Goal: Use online tool/utility: Use online tool/utility

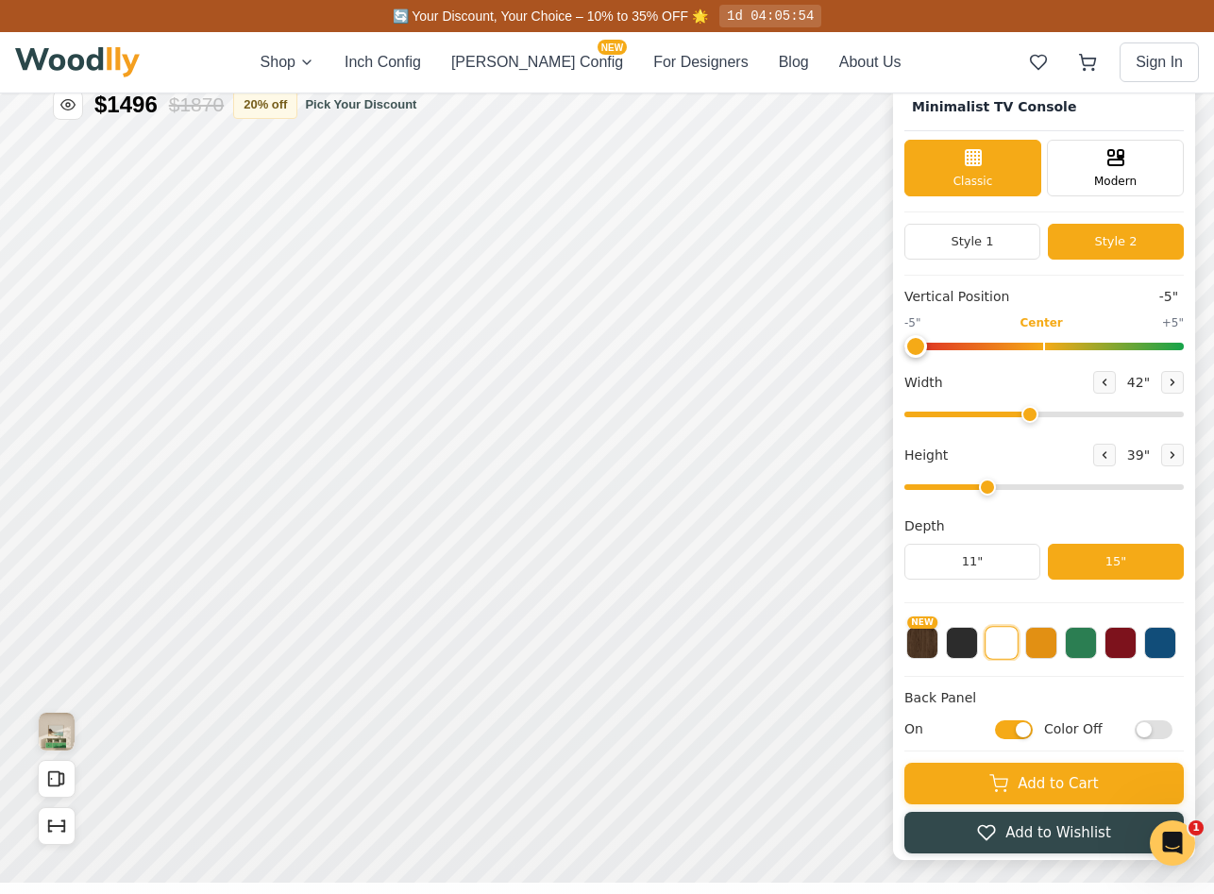
scroll to position [7, 0]
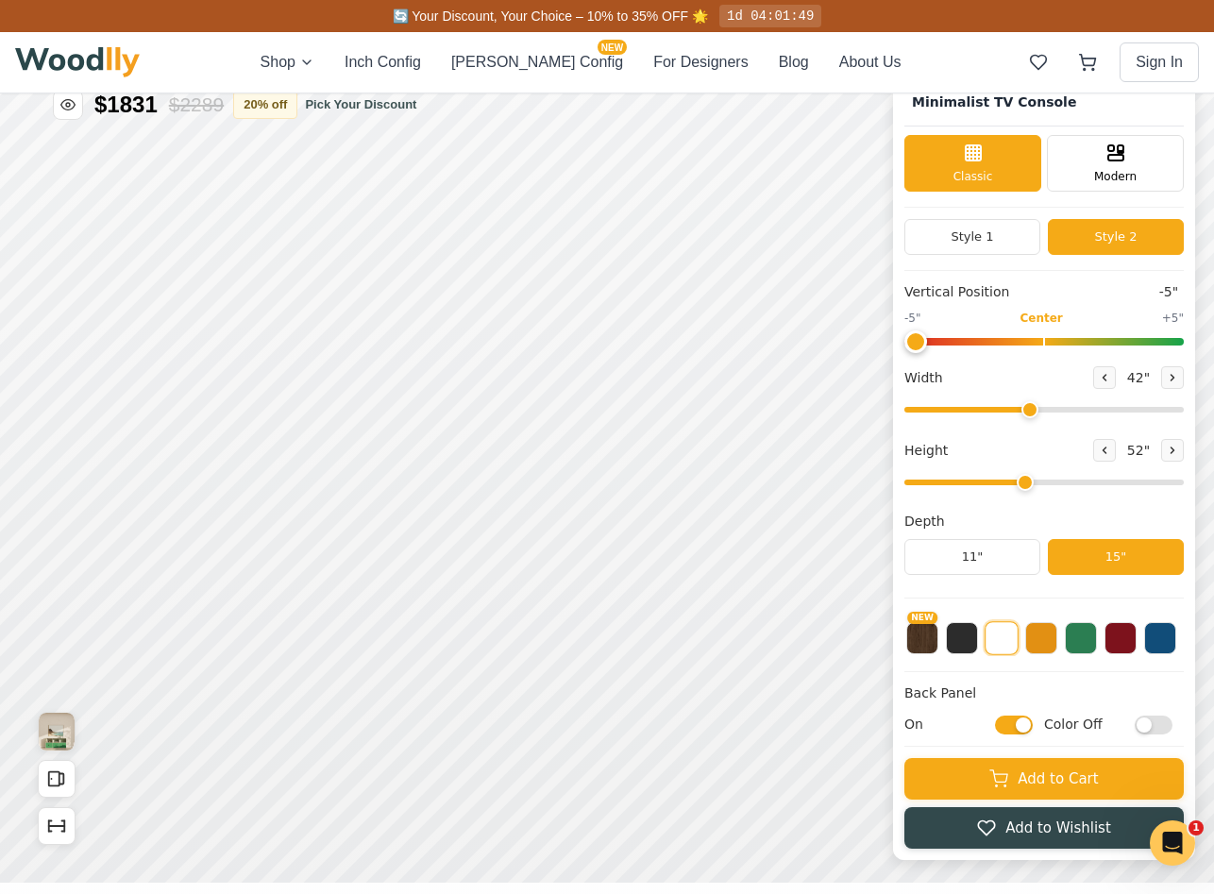
type input "3"
drag, startPoint x: 997, startPoint y: 483, endPoint x: 1008, endPoint y: 482, distance: 11.4
click at [1008, 482] on input "range" at bounding box center [1043, 482] width 279 height 6
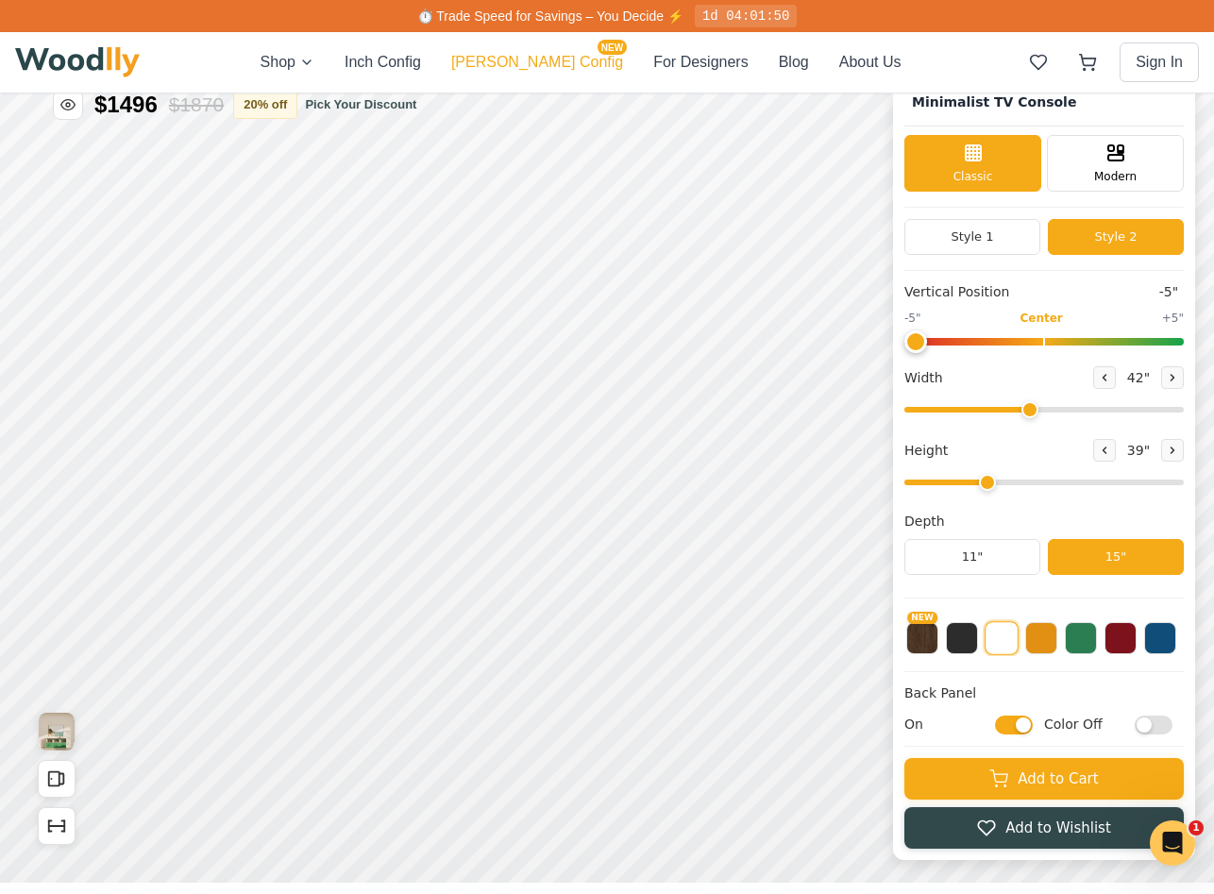
click at [563, 65] on button "[PERSON_NAME] Config NEW" at bounding box center [537, 62] width 172 height 23
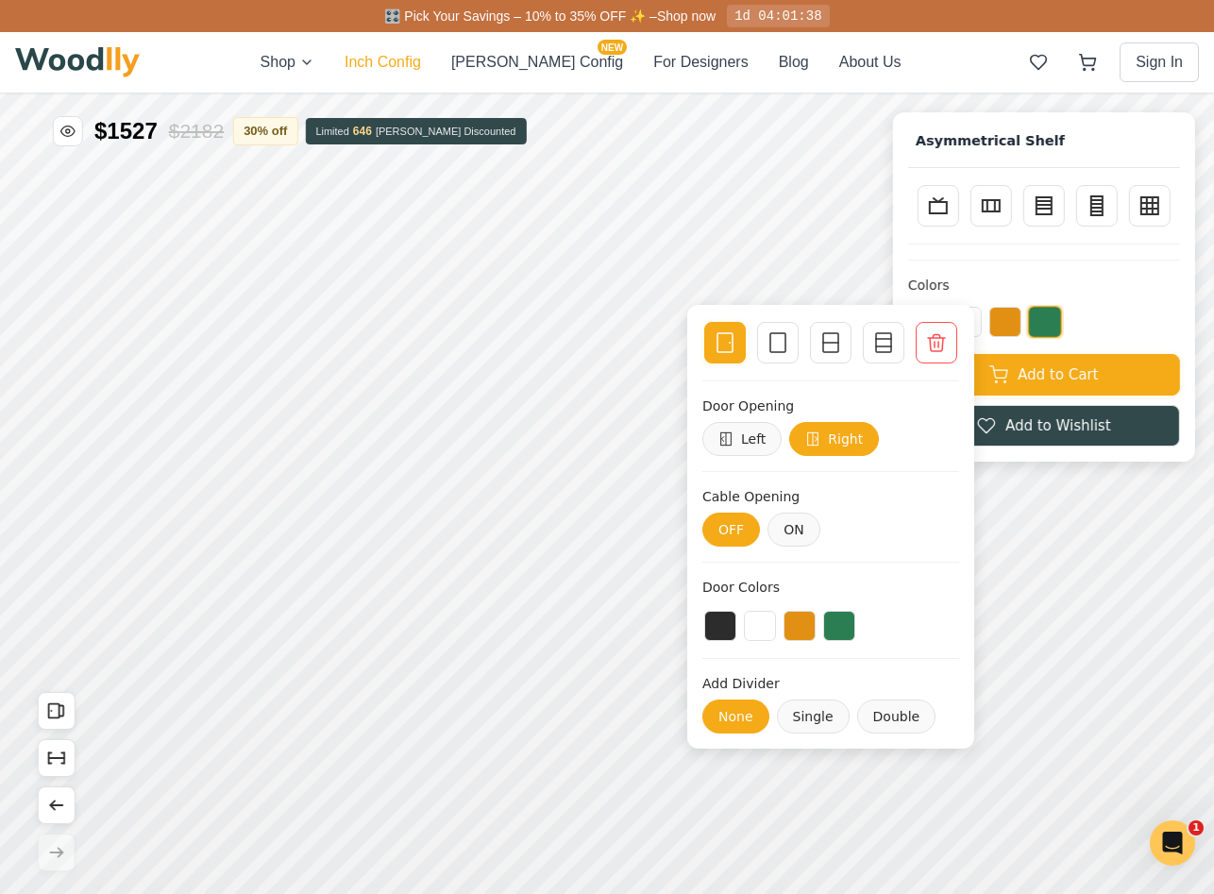
click at [403, 53] on button "Inch Config" at bounding box center [383, 62] width 76 height 23
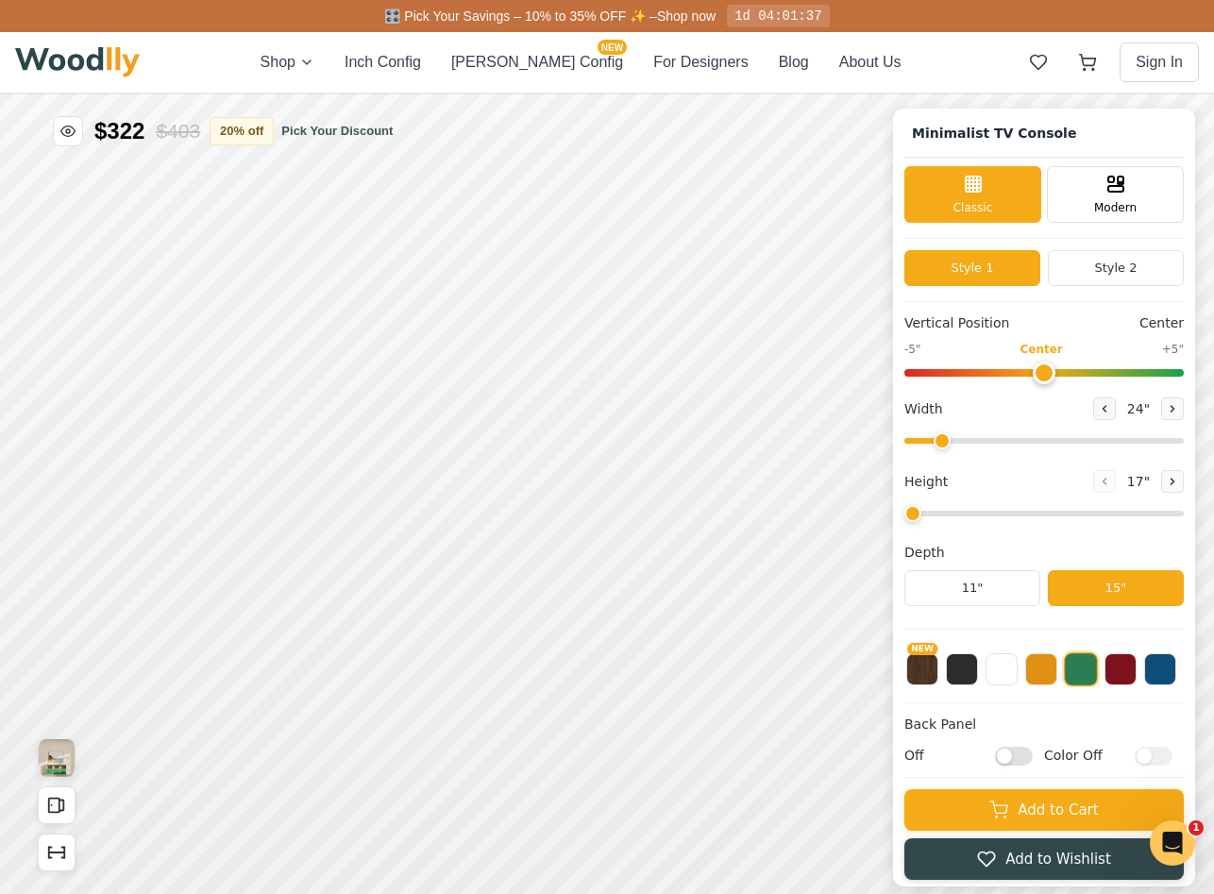
type input "63"
type input "2"
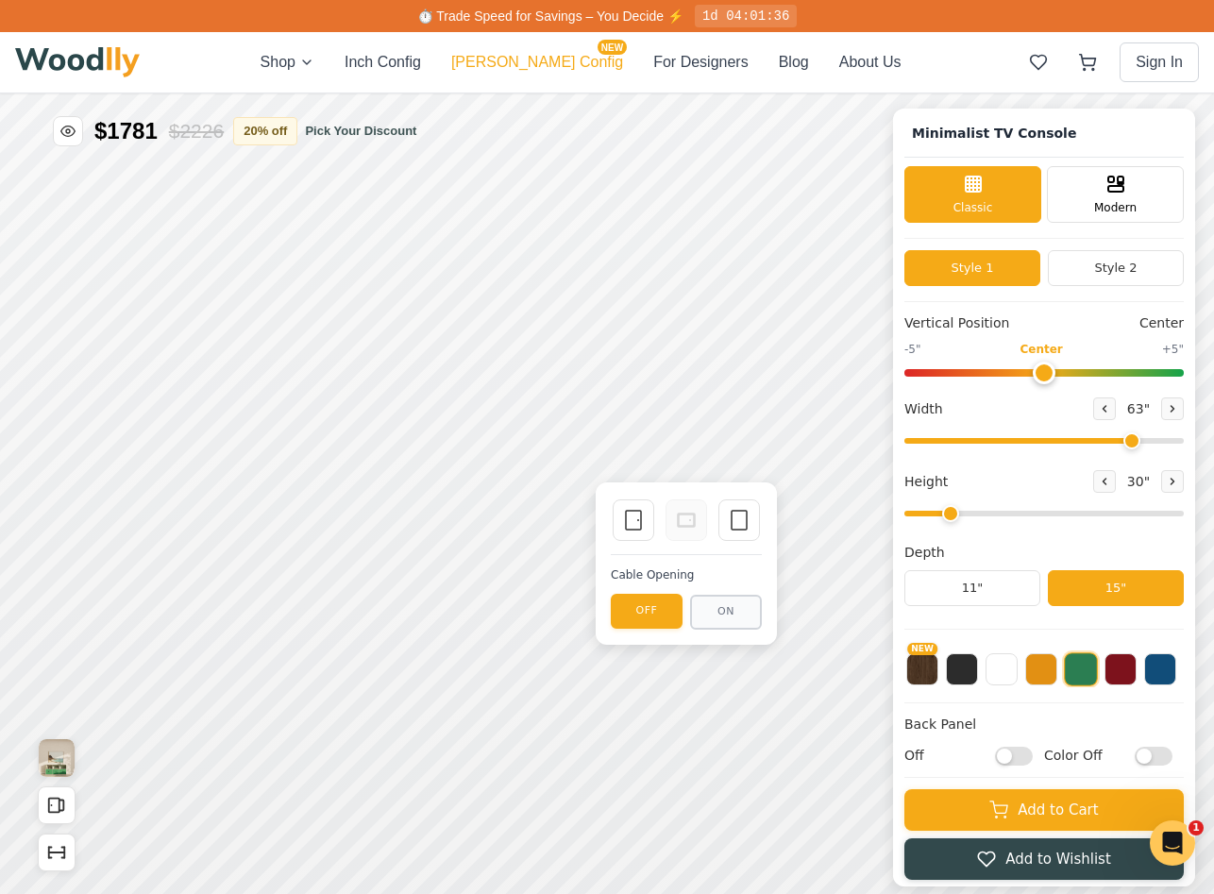
click at [523, 67] on button "[PERSON_NAME] Config NEW" at bounding box center [537, 62] width 172 height 23
